Goal: Task Accomplishment & Management: Manage account settings

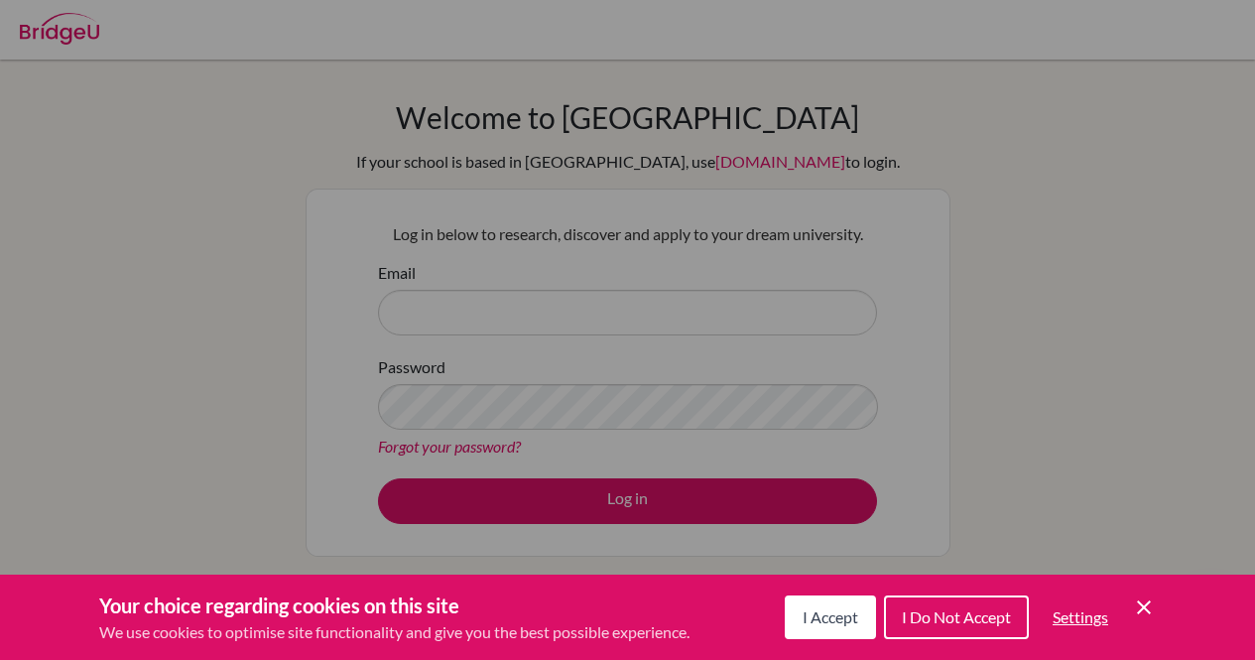
click at [849, 630] on button "I Accept" at bounding box center [830, 617] width 91 height 44
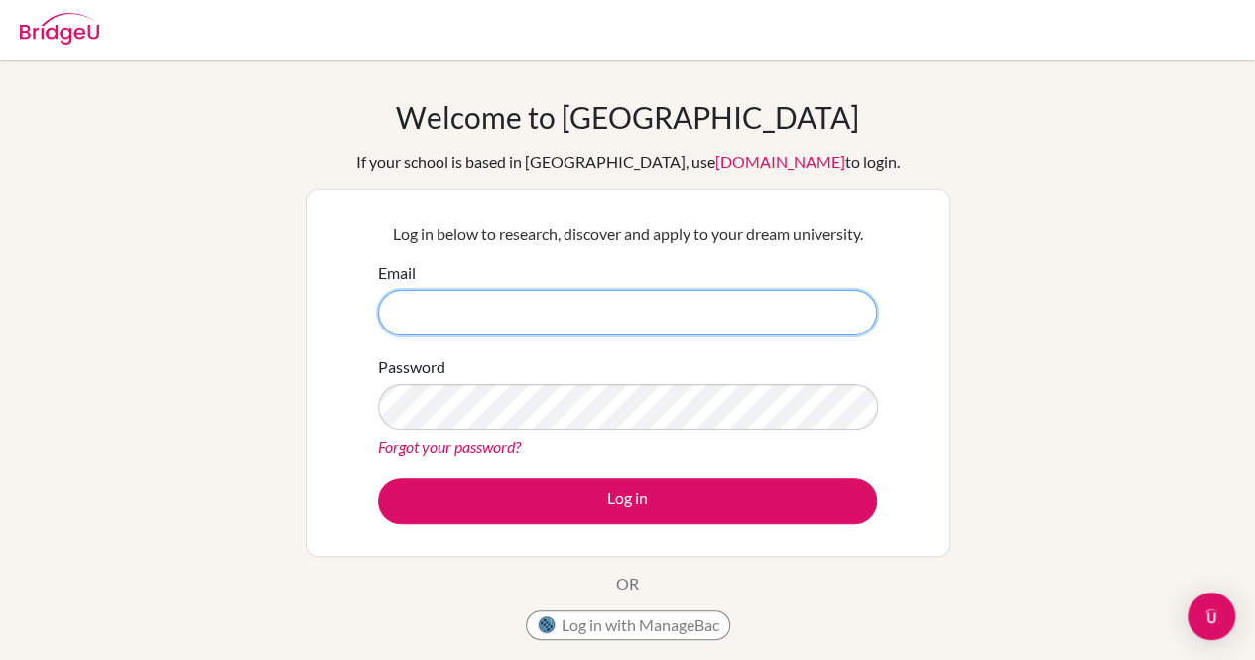
click at [660, 327] on input "Email" at bounding box center [627, 313] width 499 height 46
click at [660, 323] on input "2027y." at bounding box center [627, 313] width 499 height 46
click at [521, 306] on input "2027y.Lyar" at bounding box center [627, 313] width 499 height 46
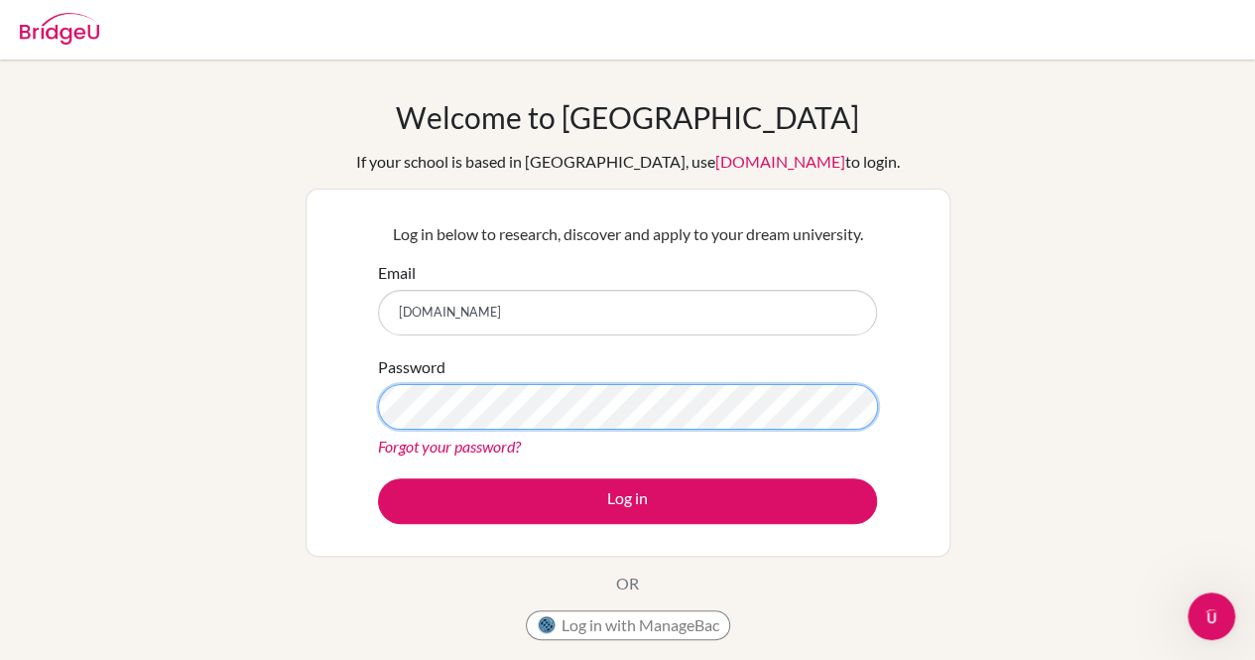
click at [378, 478] on button "Log in" at bounding box center [627, 501] width 499 height 46
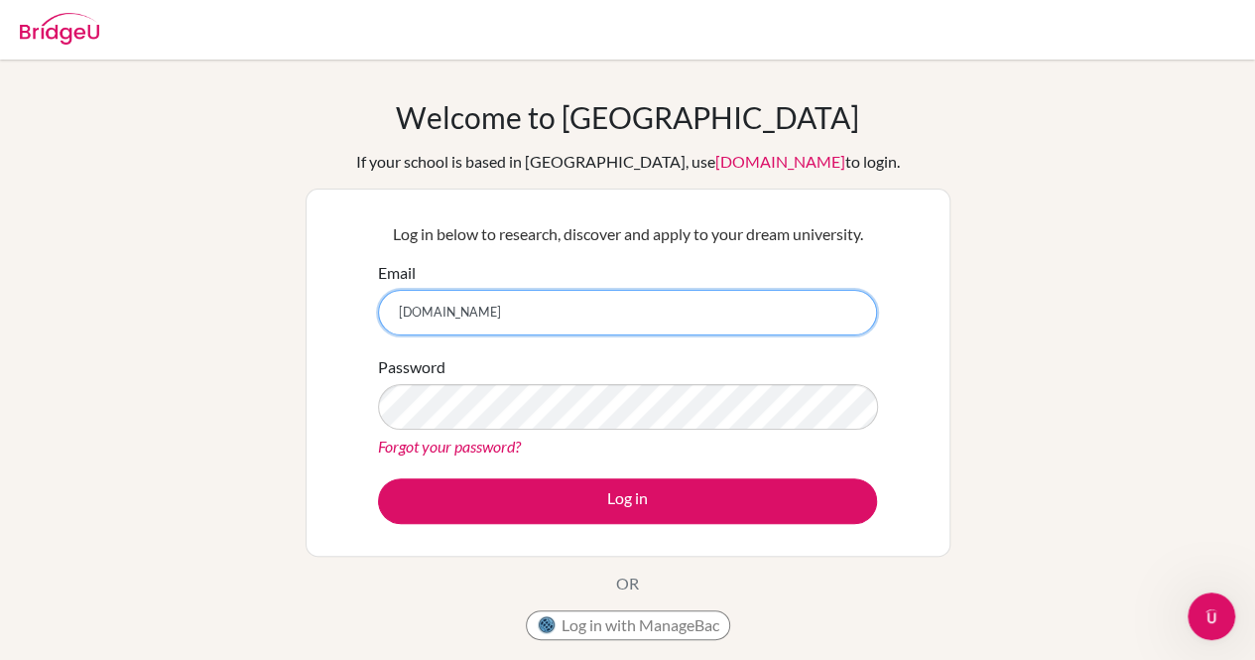
click at [471, 311] on input "2027y.Lyaruu.scis.sc.tz" at bounding box center [627, 313] width 499 height 46
click at [478, 317] on input "2027y.Lyaruu.scis.sc.tz" at bounding box center [627, 313] width 499 height 46
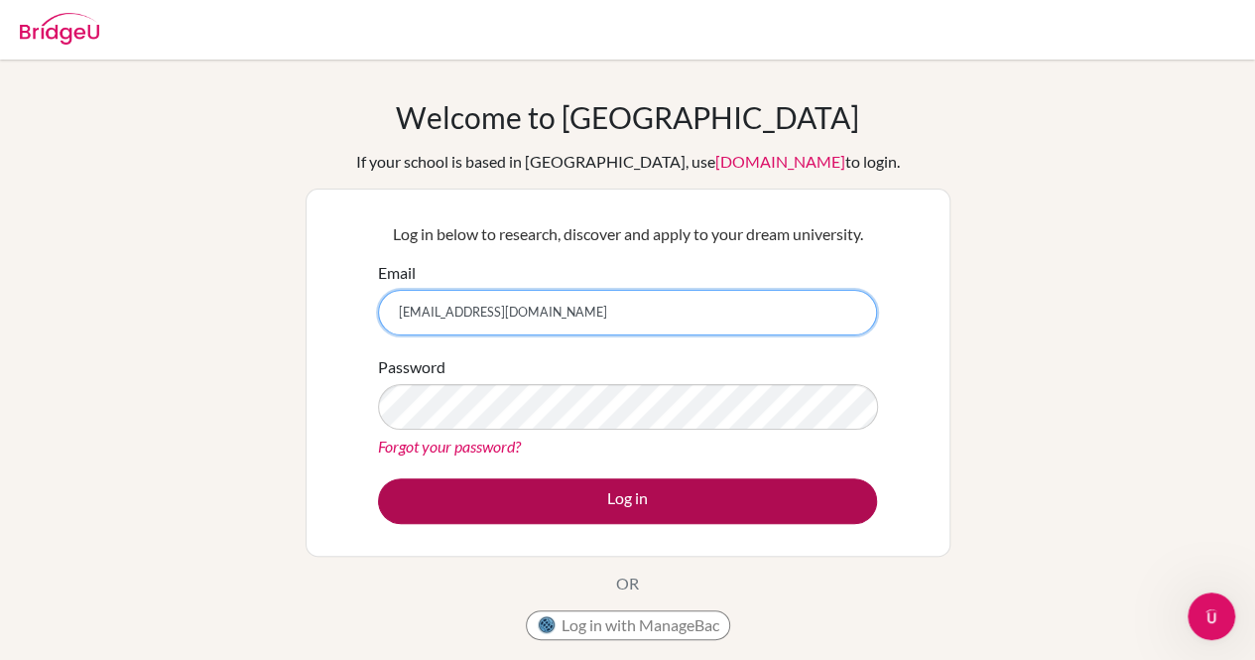
type input "[EMAIL_ADDRESS][DOMAIN_NAME]"
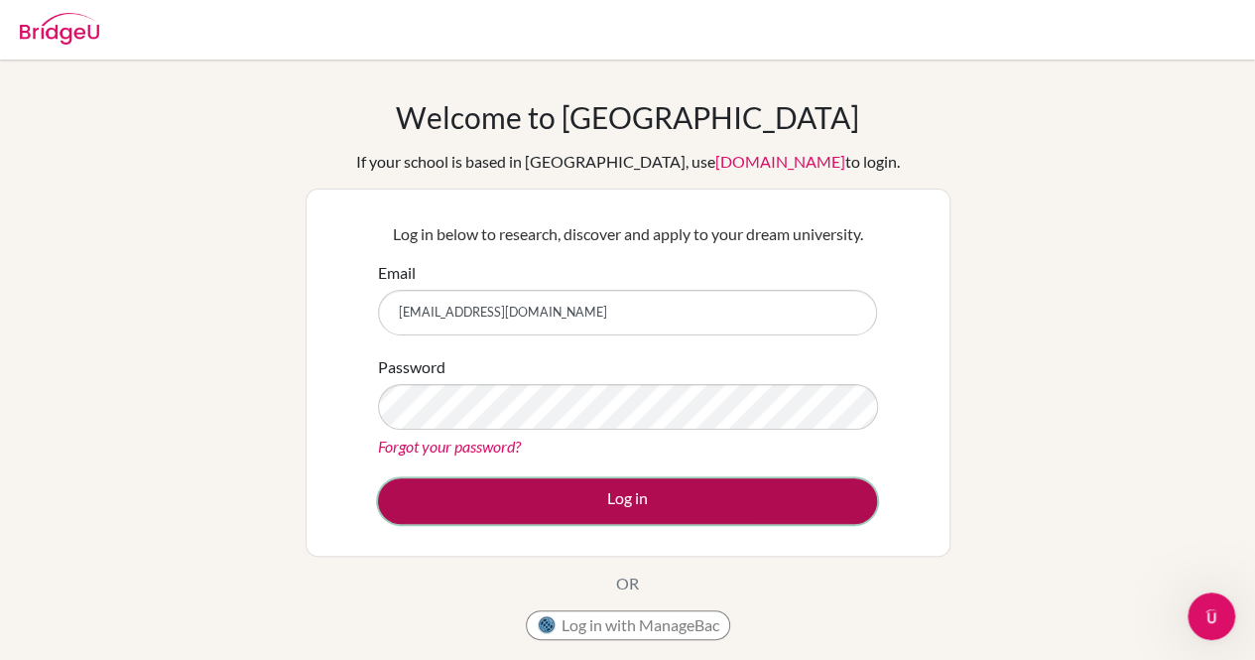
click at [516, 500] on button "Log in" at bounding box center [627, 501] width 499 height 46
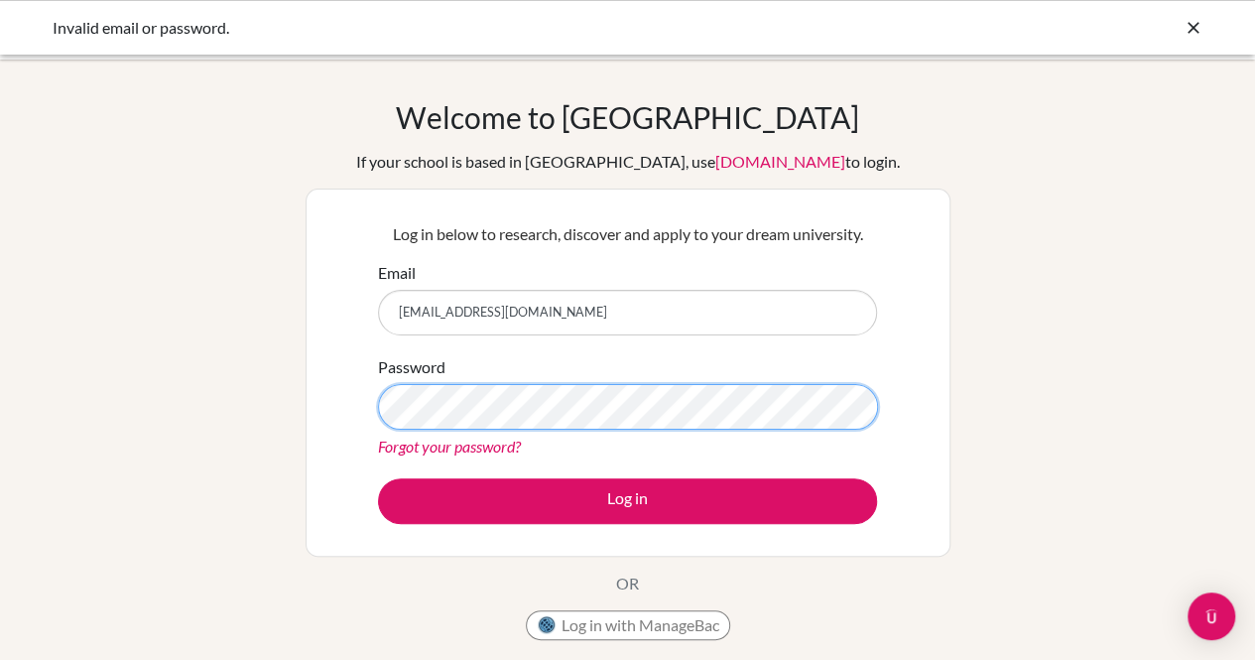
click at [378, 478] on button "Log in" at bounding box center [627, 501] width 499 height 46
